Goal: Task Accomplishment & Management: Use online tool/utility

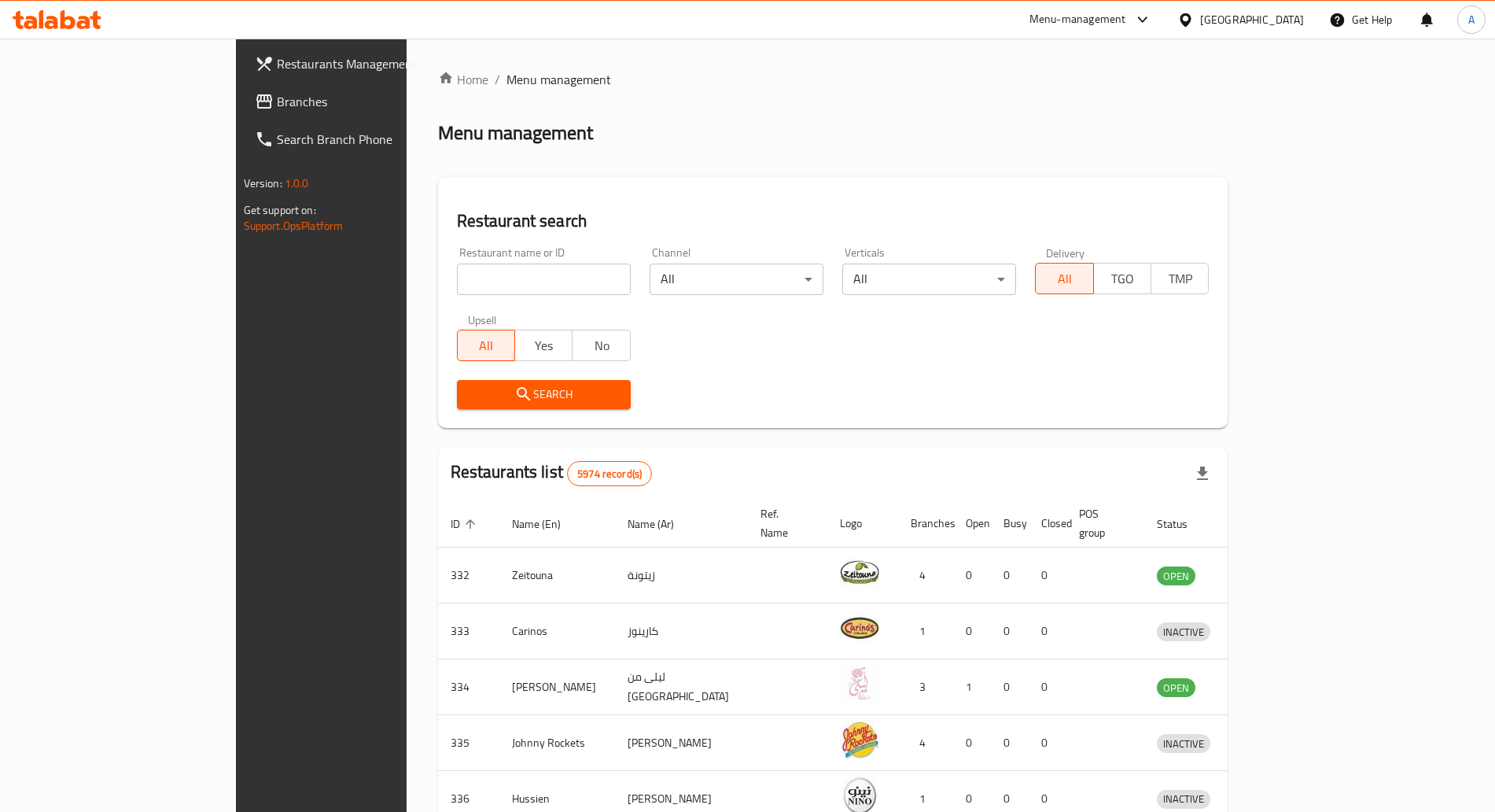
click at [502, 286] on input "search" at bounding box center [543, 279] width 174 height 31
click button "Search" at bounding box center [543, 394] width 174 height 29
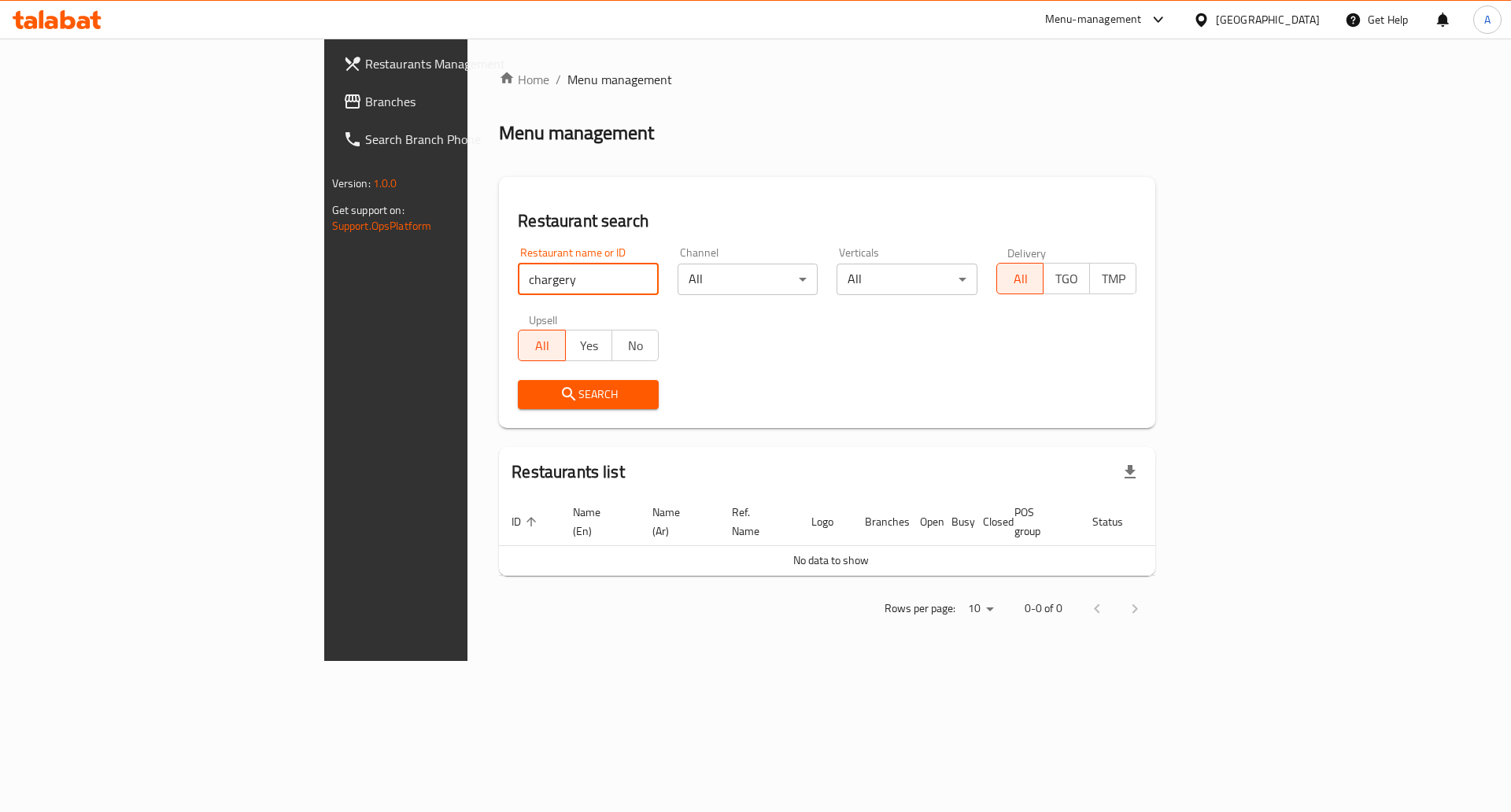
type input "chargery"
click button "Search" at bounding box center [588, 394] width 141 height 29
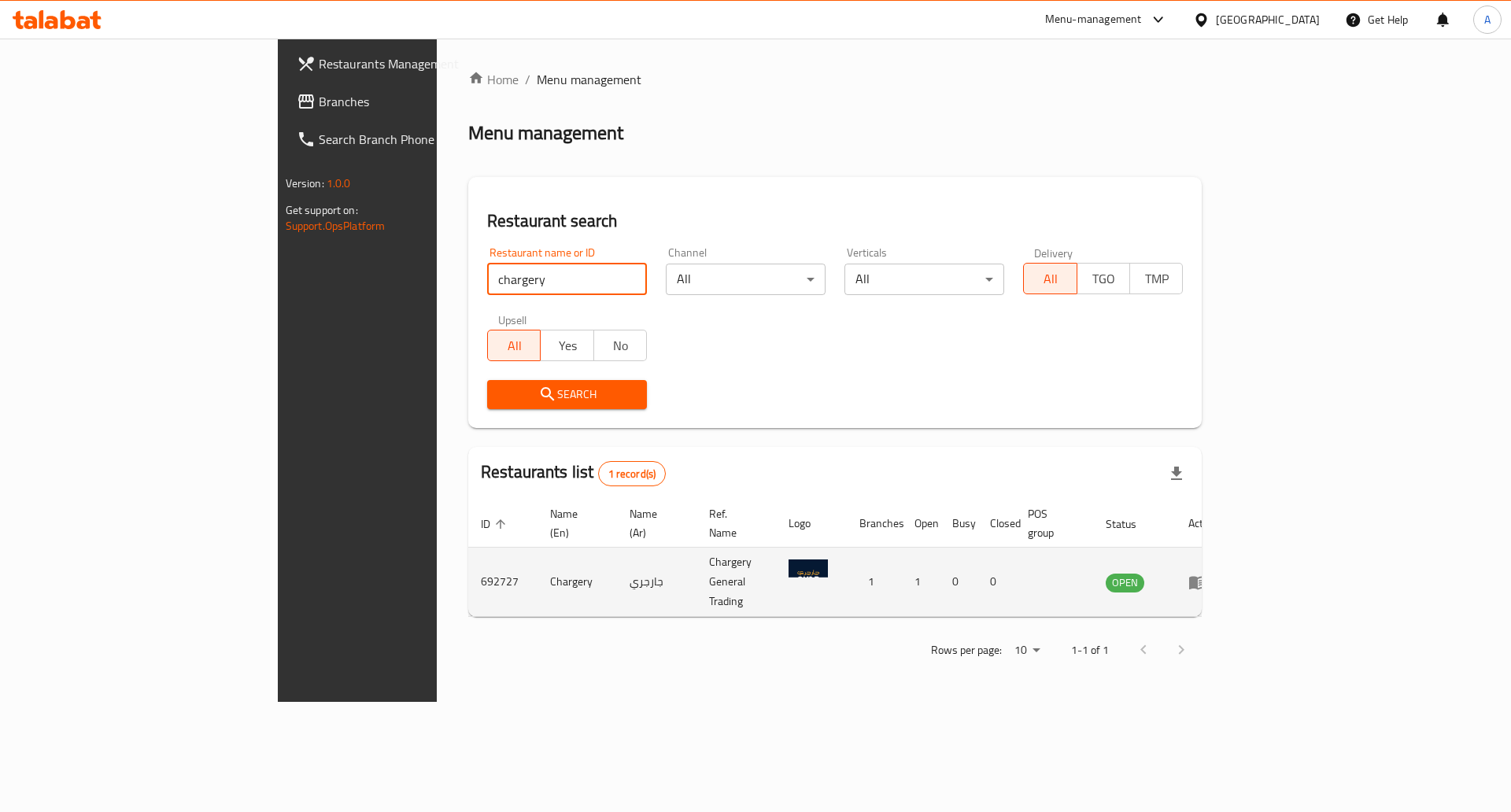
click at [1206, 576] on icon "enhanced table" at bounding box center [1197, 583] width 17 height 14
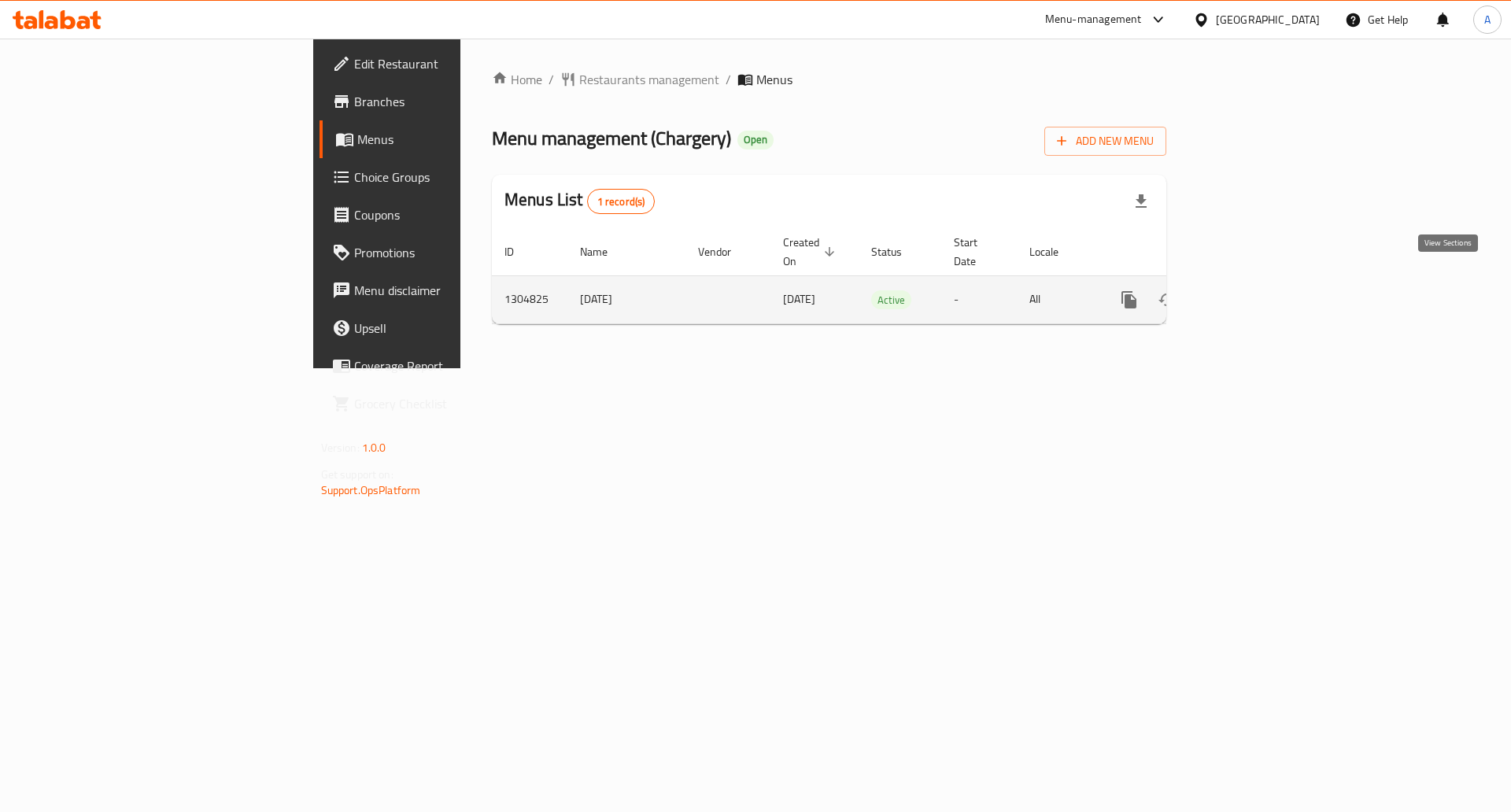
click at [1252, 290] on icon "enhanced table" at bounding box center [1242, 299] width 18 height 18
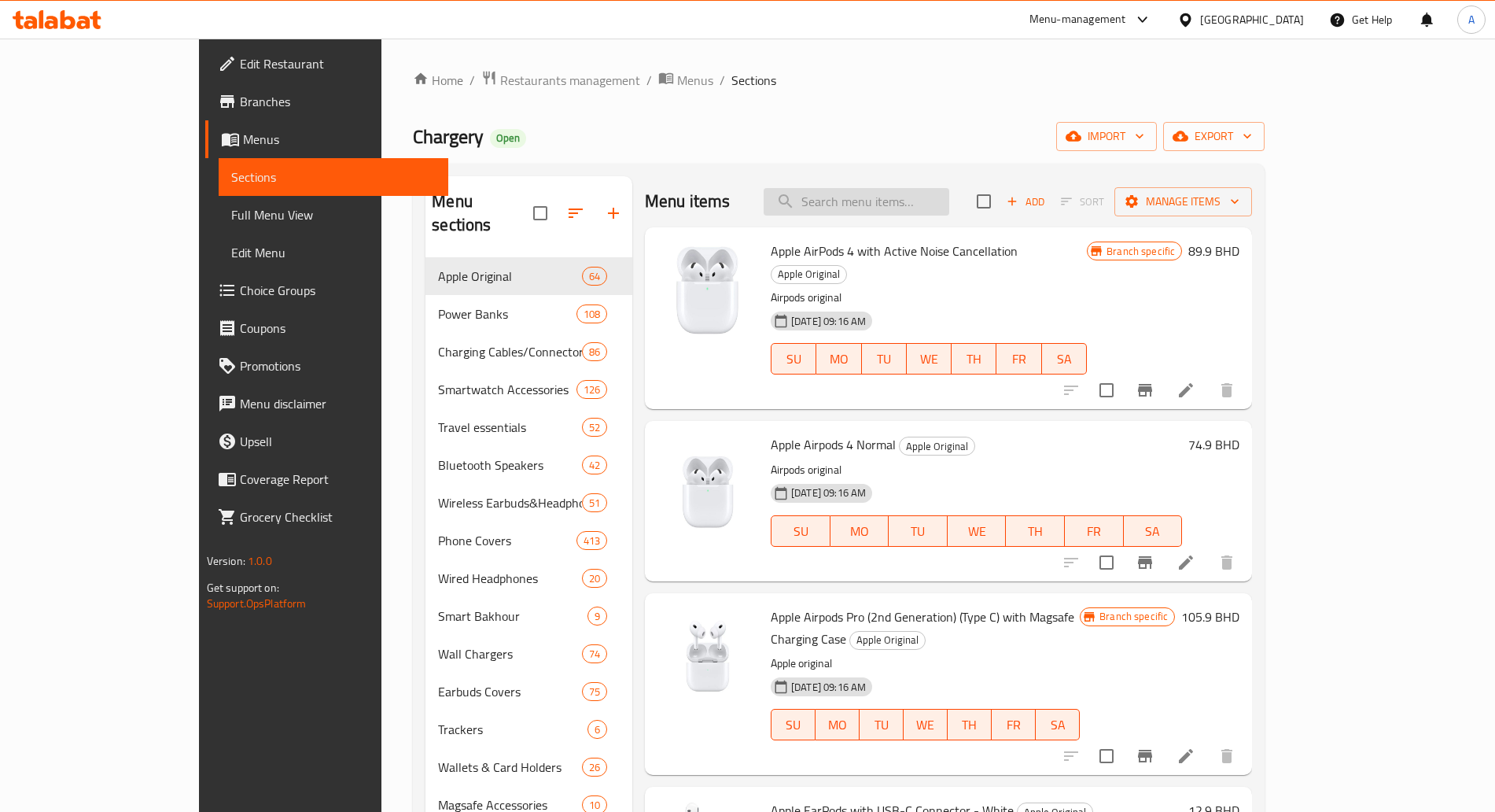
click at [872, 190] on input "search" at bounding box center [856, 202] width 186 height 27
paste input "Coehl"
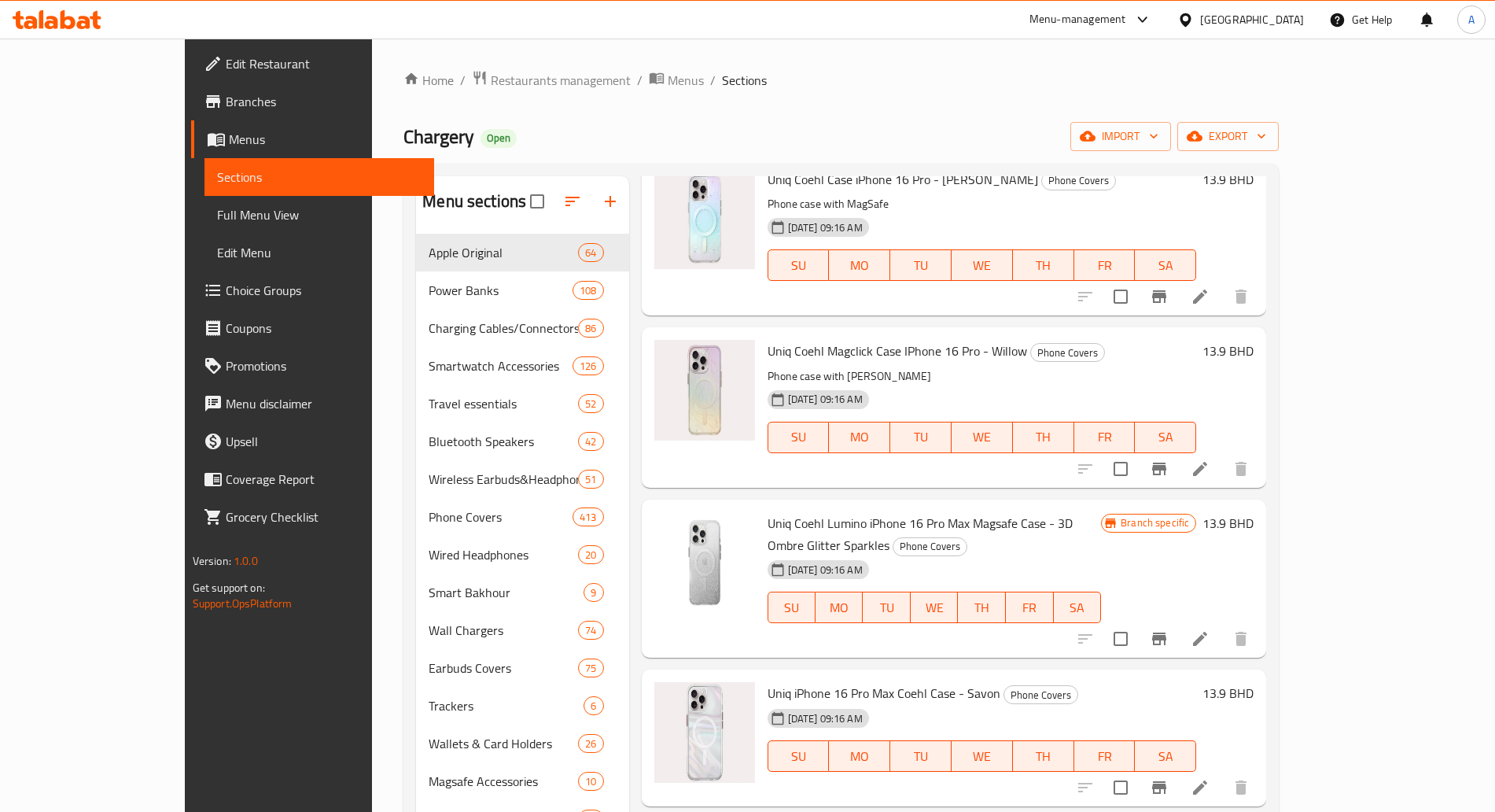
scroll to position [999, 0]
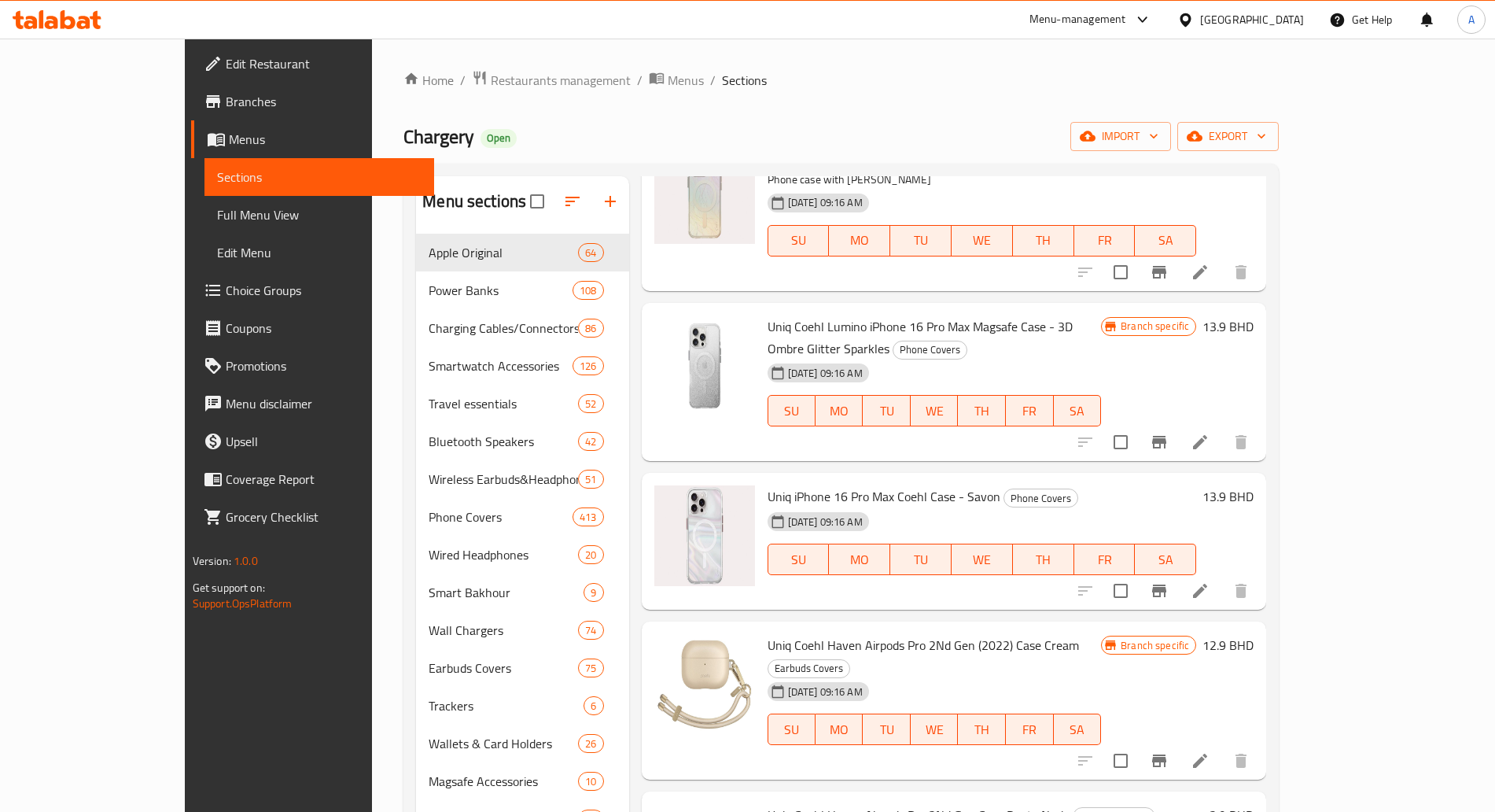
type input "Coehl"
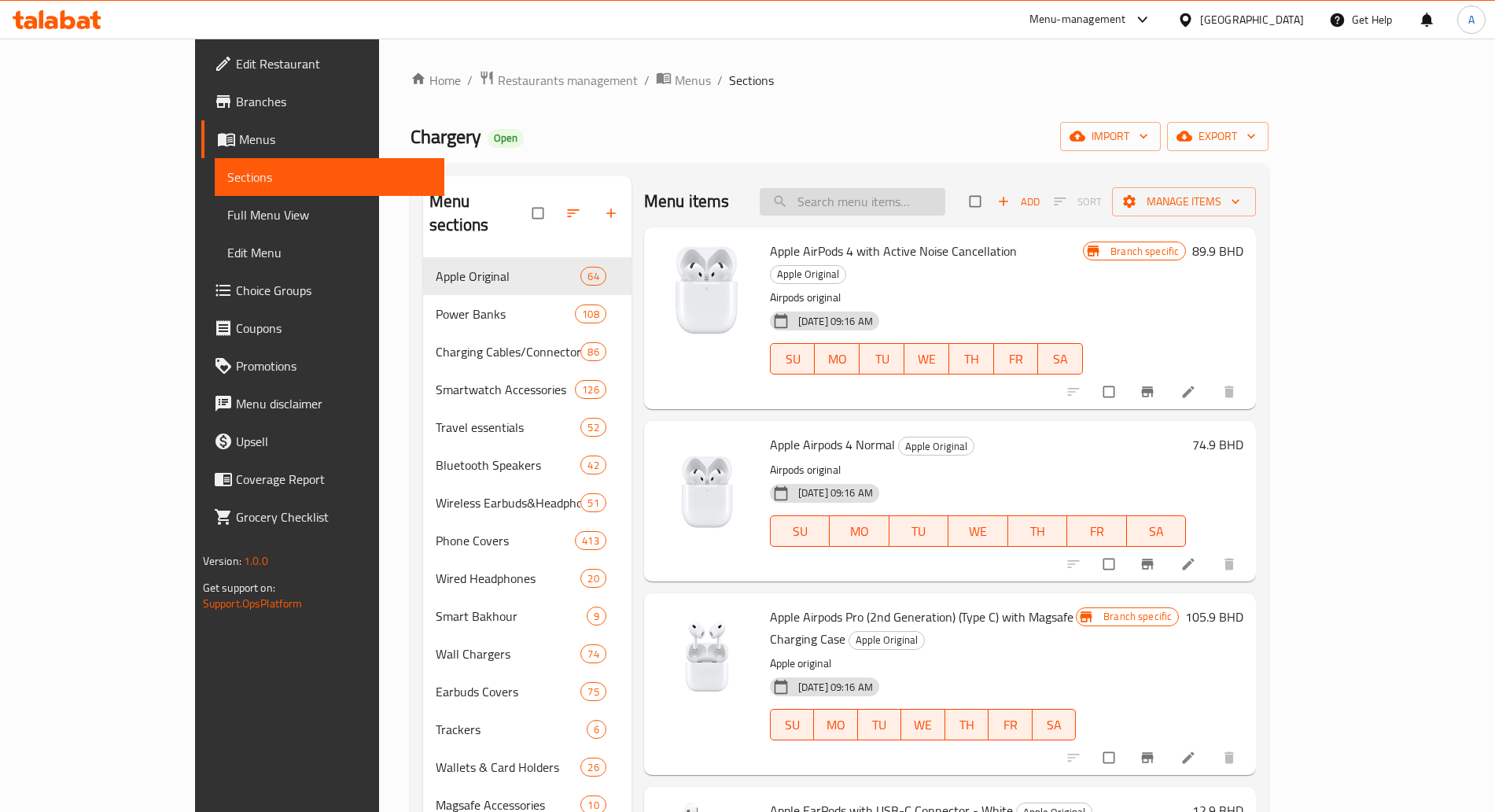
click at [869, 196] on input "search" at bounding box center [852, 202] width 186 height 27
type input "ؤ"
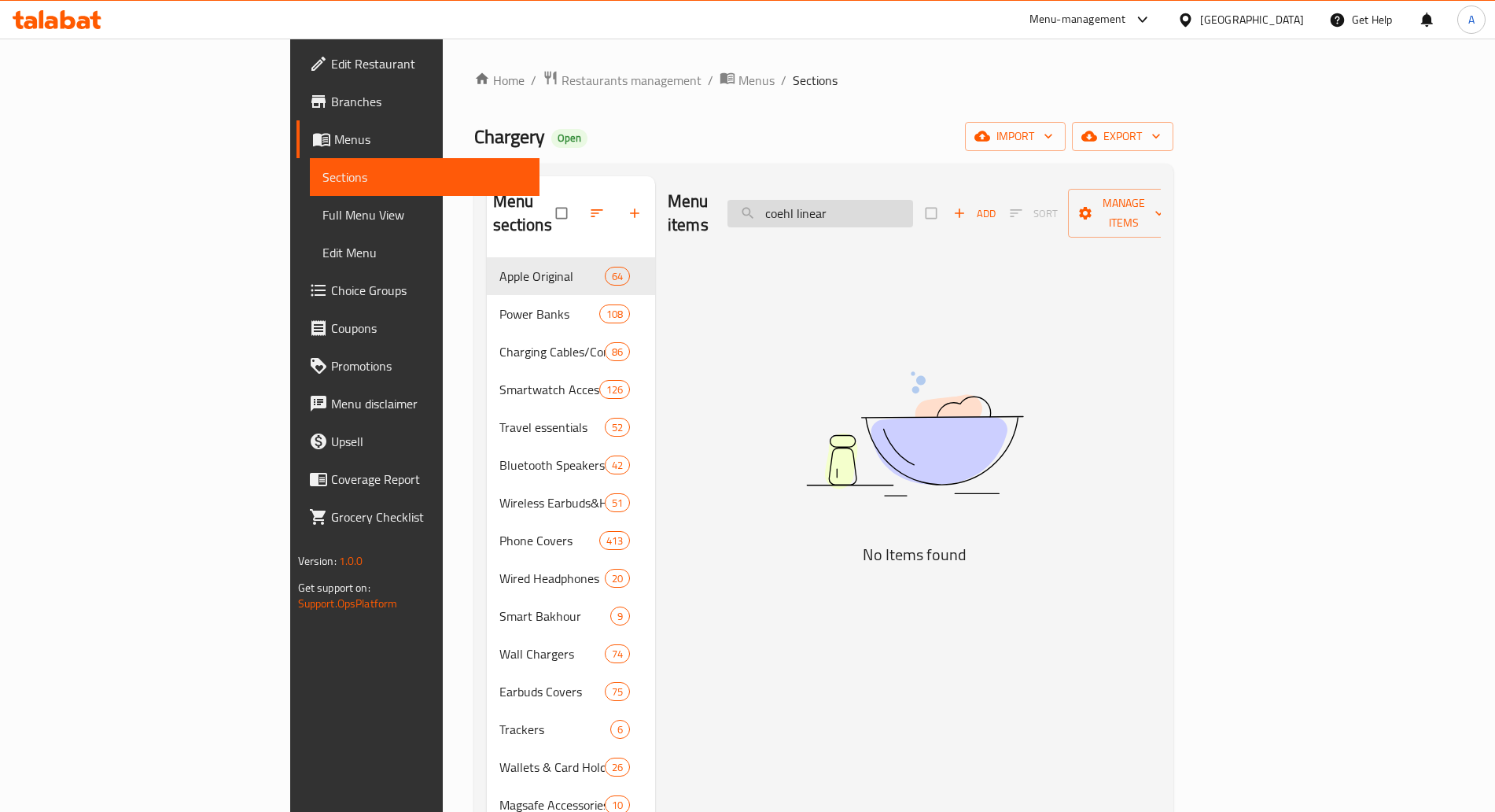
click at [913, 200] on input "coehl linear" at bounding box center [820, 214] width 186 height 27
type input "c"
type input "linear"
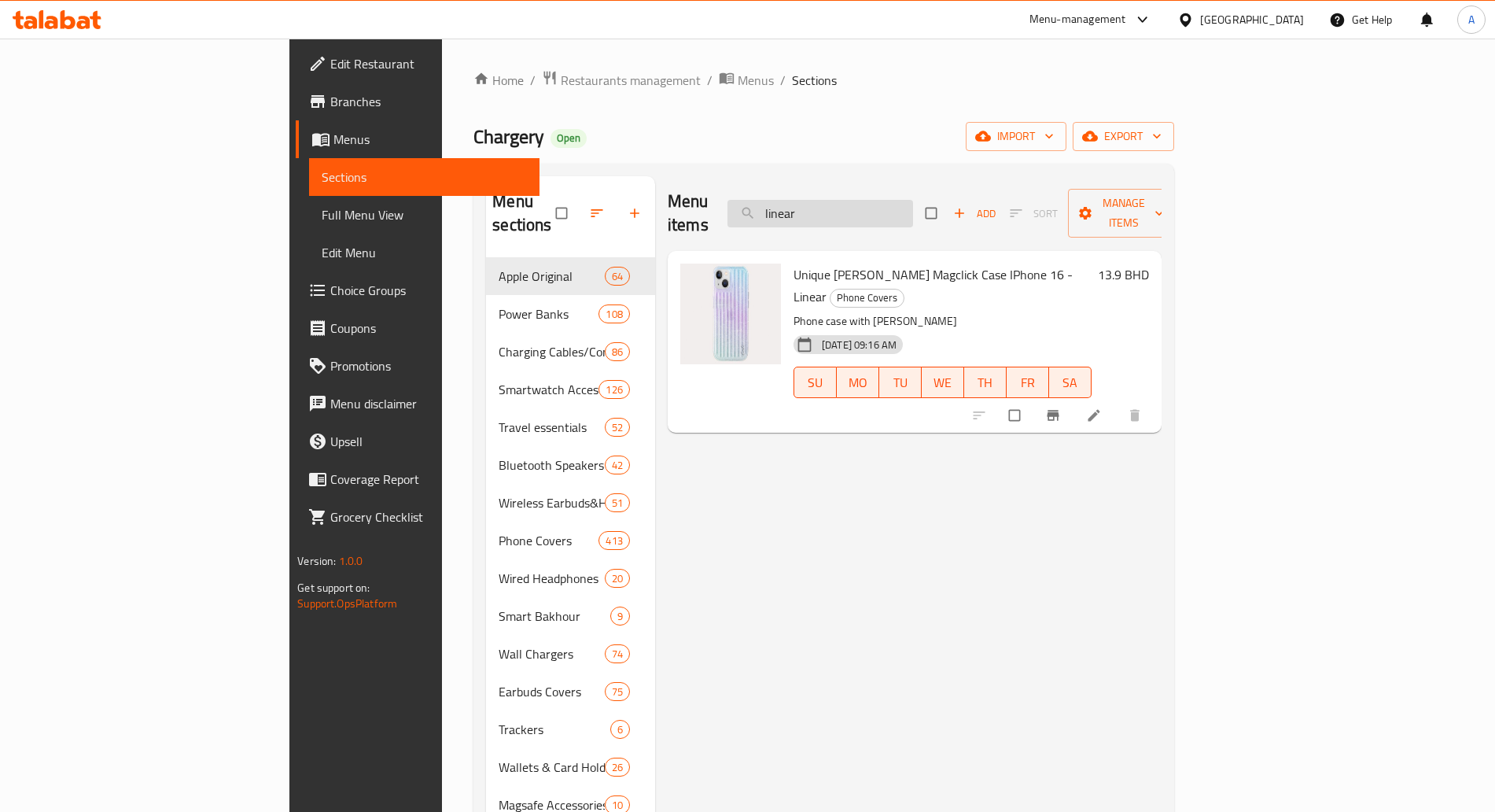
click at [913, 200] on input "linear" at bounding box center [820, 214] width 186 height 27
drag, startPoint x: 958, startPoint y: 194, endPoint x: 974, endPoint y: 176, distance: 24.1
click at [973, 176] on div "Menu items linear Add Sort Manage items" at bounding box center [914, 213] width 493 height 75
